Goal: Information Seeking & Learning: Learn about a topic

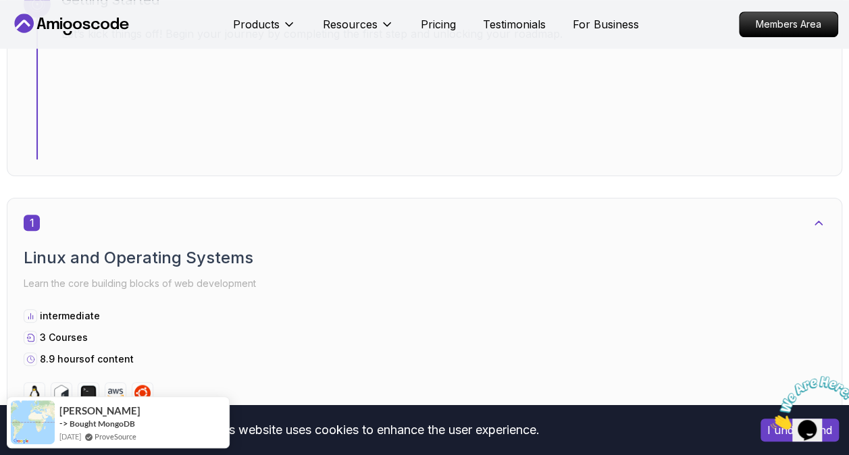
scroll to position [146, 0]
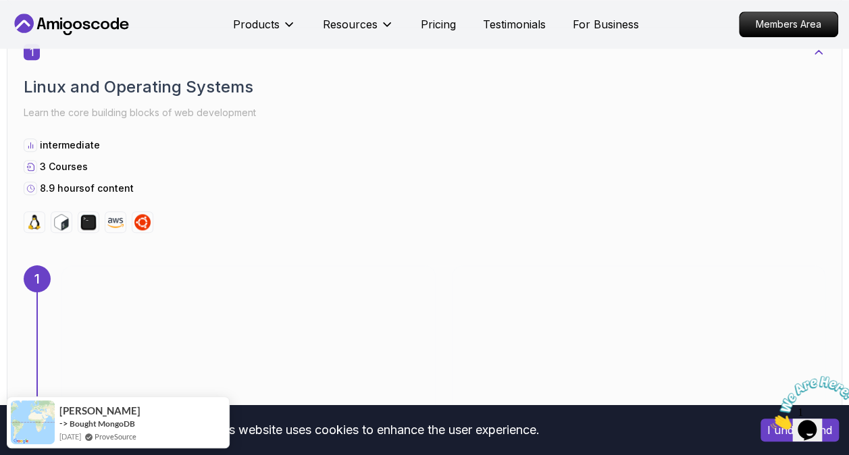
scroll to position [716, 0]
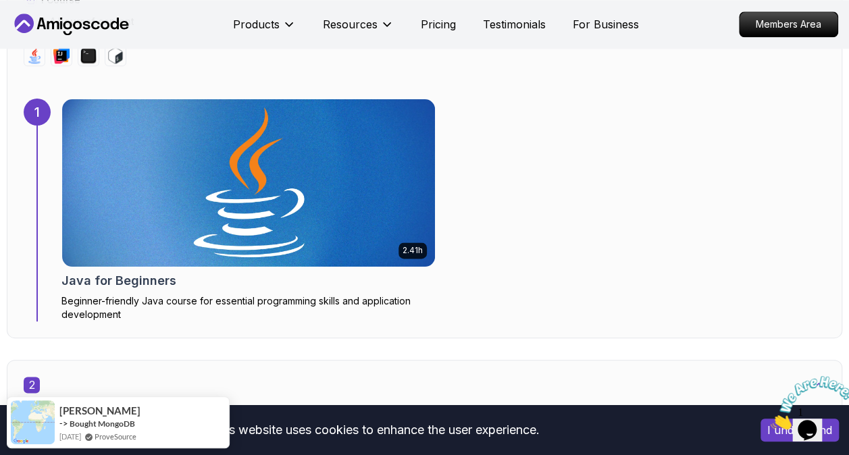
scroll to position [914, 0]
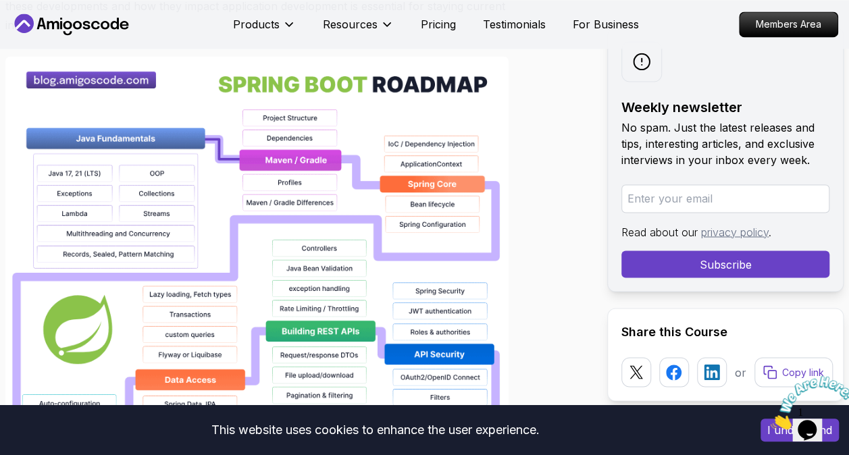
scroll to position [1056, 0]
